Goal: Check status: Check status

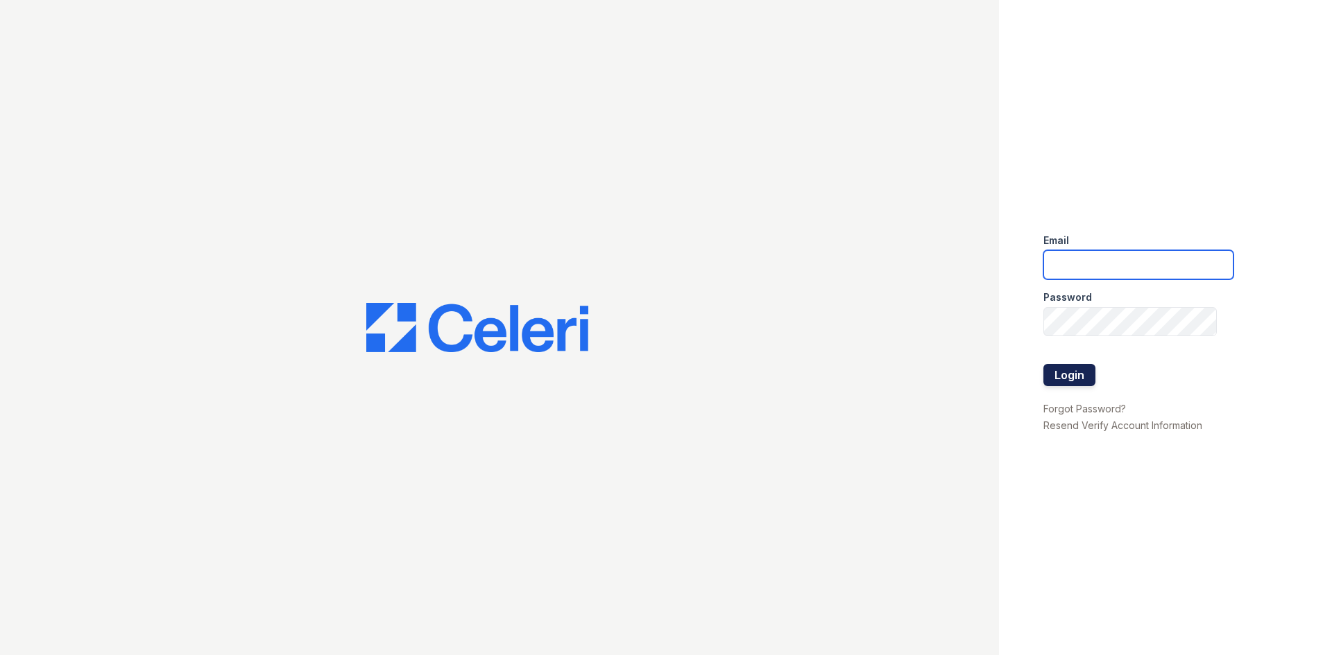
type input "[EMAIL_ADDRESS][DOMAIN_NAME]"
click at [1089, 372] on button "Login" at bounding box center [1069, 375] width 52 height 22
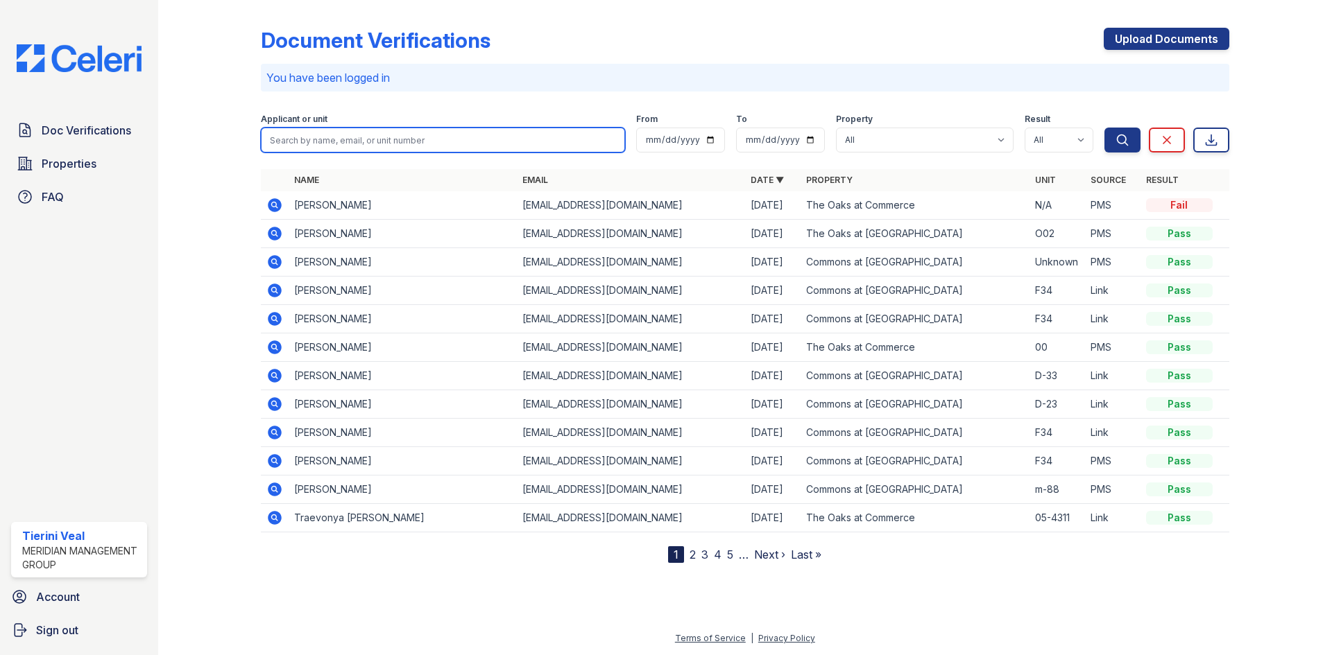
click at [350, 138] on input "search" at bounding box center [443, 140] width 364 height 25
type input "corin"
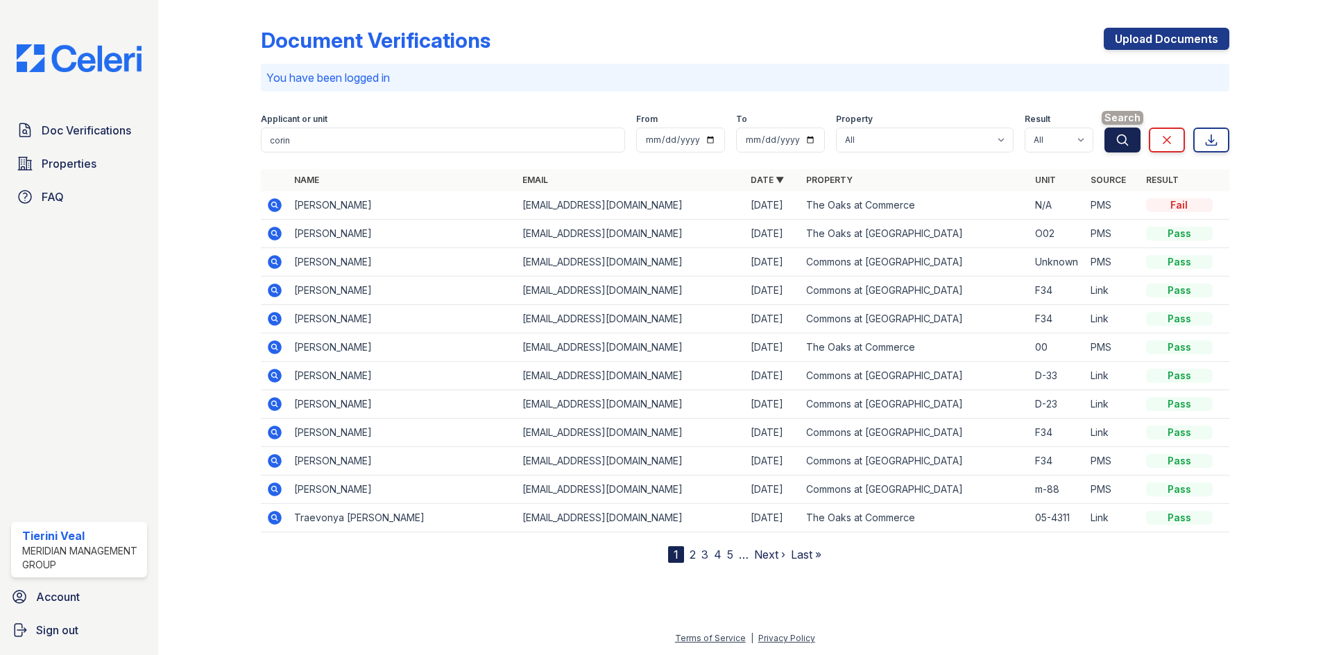
click at [1122, 145] on icon "submit" at bounding box center [1122, 140] width 14 height 14
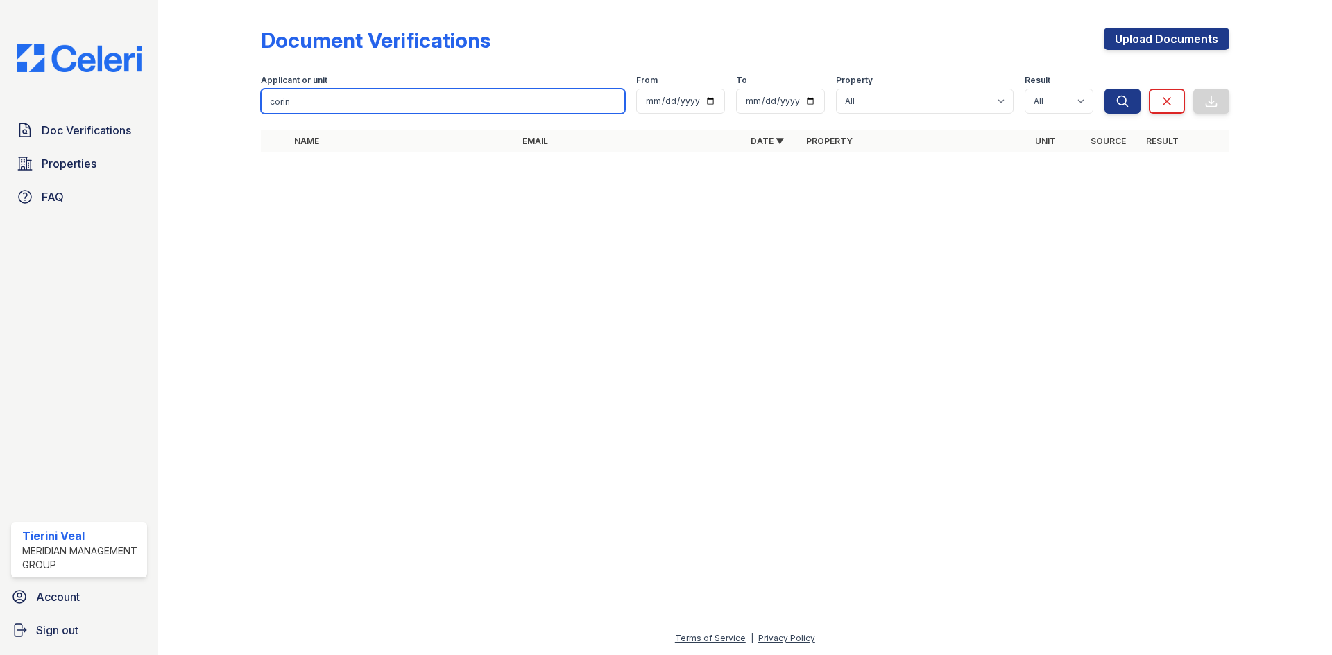
drag, startPoint x: 379, startPoint y: 106, endPoint x: 173, endPoint y: 100, distance: 206.1
click at [175, 106] on div "Document Verifications Upload Documents Filter Applicant or unit corin From To …" at bounding box center [745, 327] width 1174 height 655
type input "copeland"
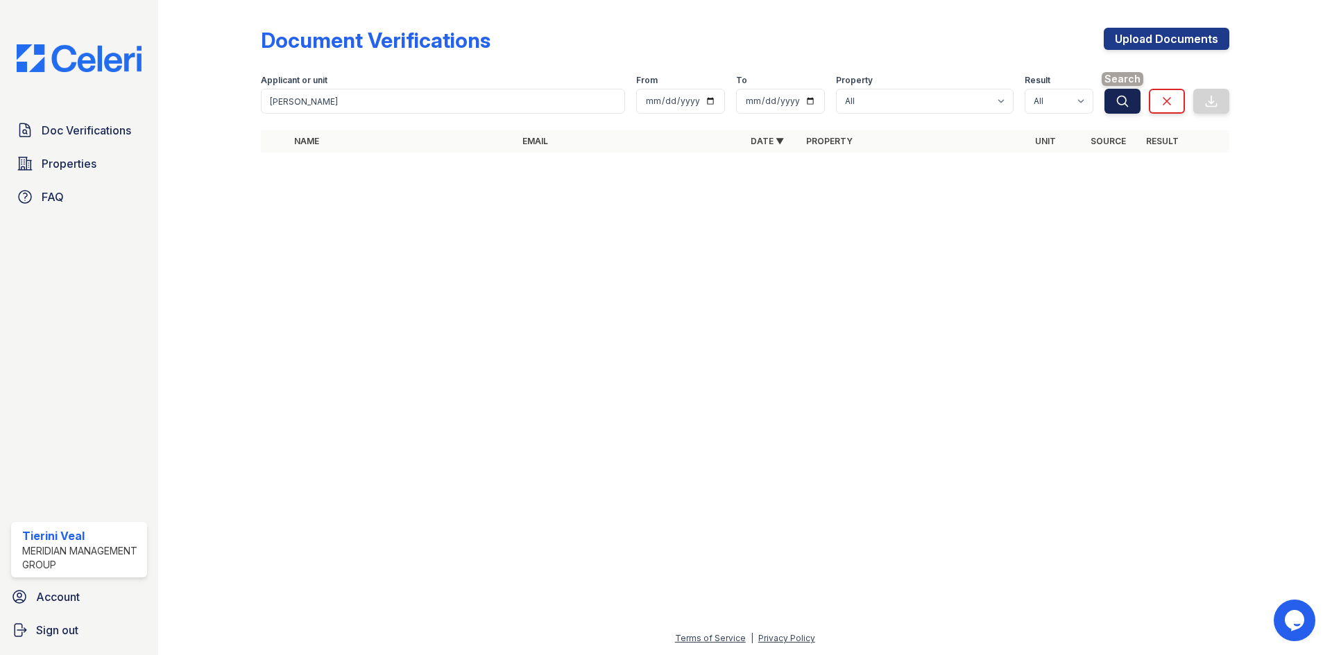
click at [1122, 110] on button "Search" at bounding box center [1122, 101] width 36 height 25
click at [78, 128] on span "Doc Verifications" at bounding box center [86, 130] width 89 height 17
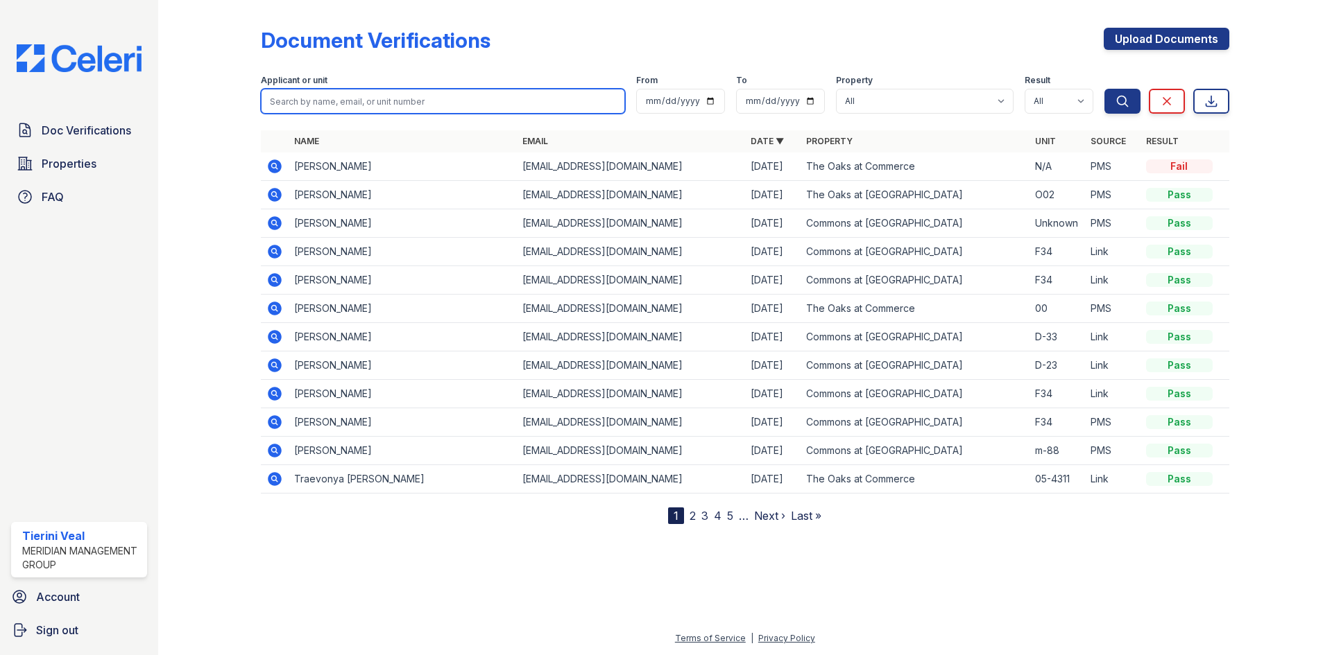
drag, startPoint x: 334, startPoint y: 102, endPoint x: 334, endPoint y: 95, distance: 7.0
click at [334, 97] on input "search" at bounding box center [443, 101] width 364 height 25
type input "corin"
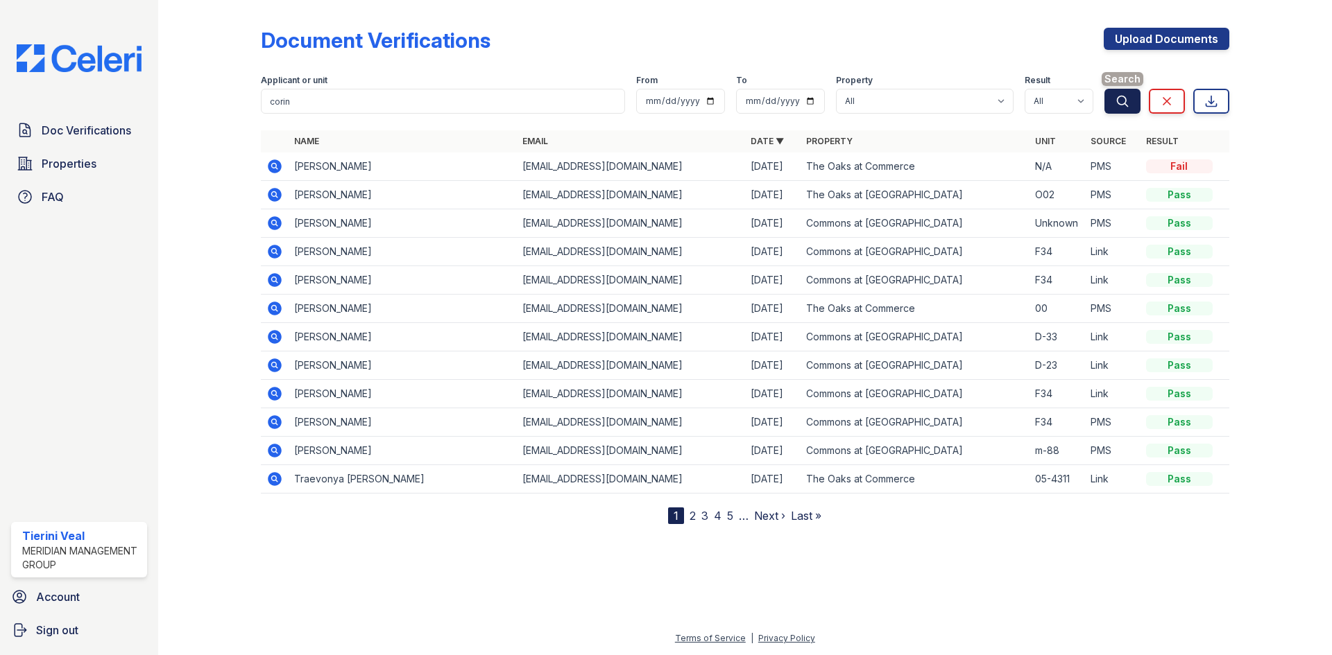
click at [1117, 101] on icon "submit" at bounding box center [1122, 101] width 10 height 10
